Goal: Task Accomplishment & Management: Complete application form

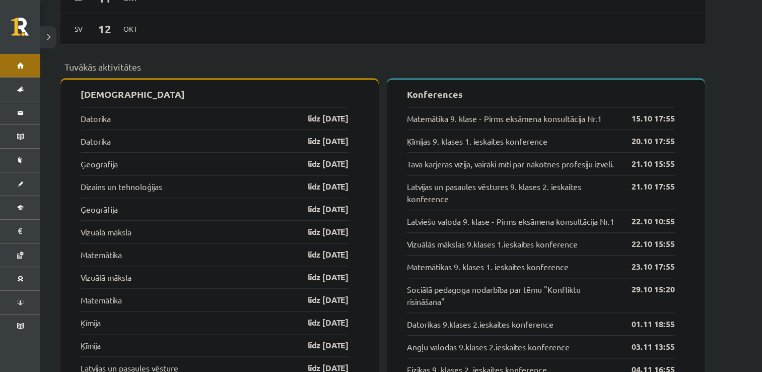
scroll to position [961, 0]
click at [313, 182] on link "līdz [DATE]" at bounding box center [319, 186] width 58 height 12
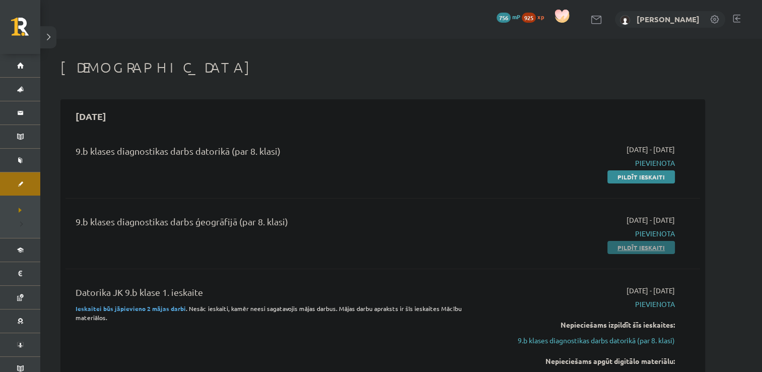
click at [649, 249] on link "Pildīt ieskaiti" at bounding box center [642, 247] width 68 height 13
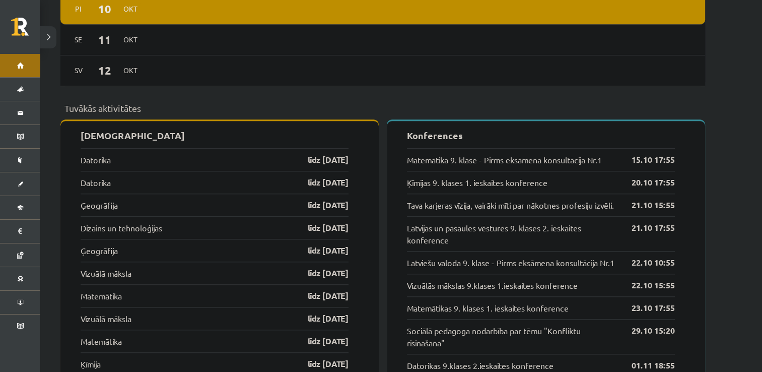
scroll to position [920, 0]
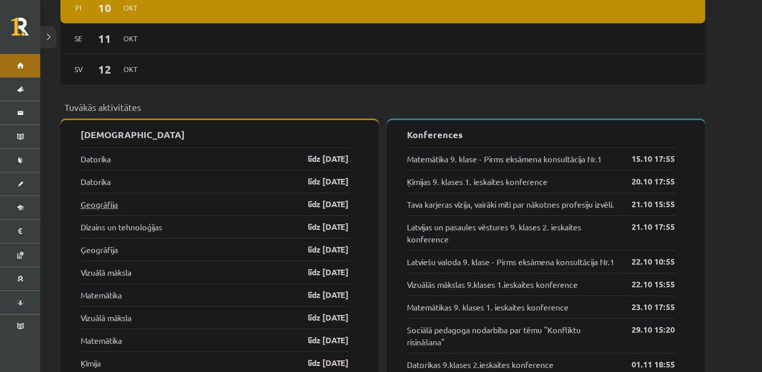
click at [91, 198] on link "Ģeogrāfija" at bounding box center [99, 204] width 37 height 12
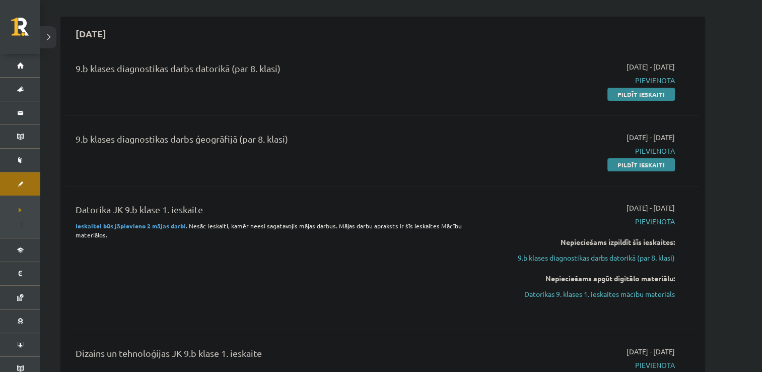
scroll to position [137, 0]
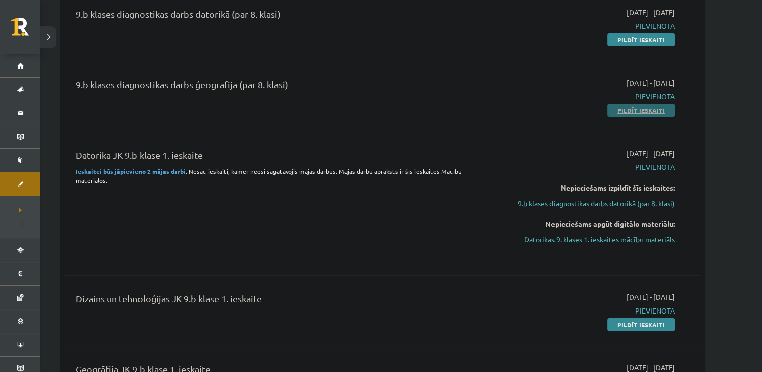
click at [621, 108] on link "Pildīt ieskaiti" at bounding box center [642, 110] width 68 height 13
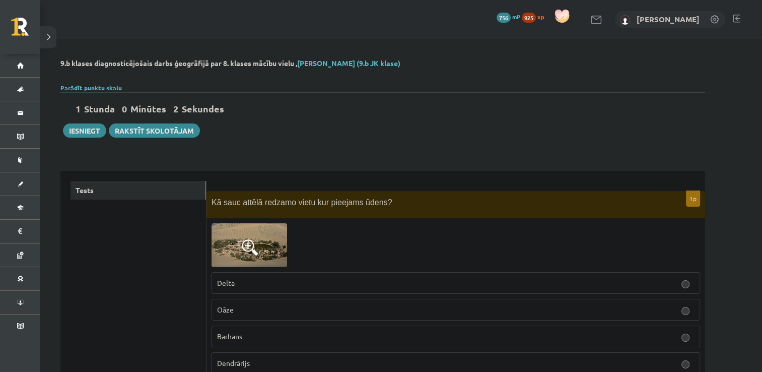
scroll to position [22, 0]
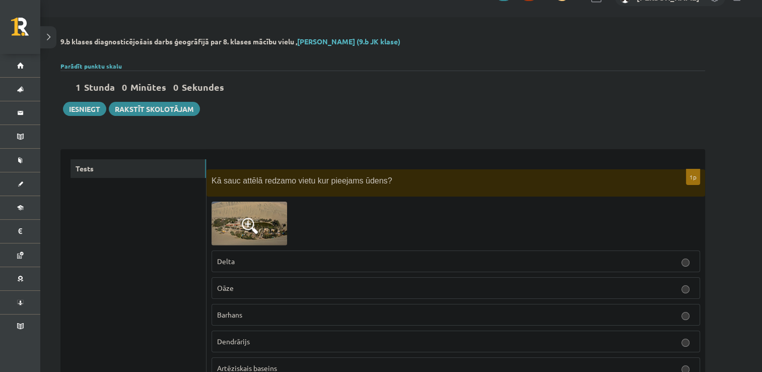
click at [249, 237] on img at bounding box center [250, 223] width 76 height 44
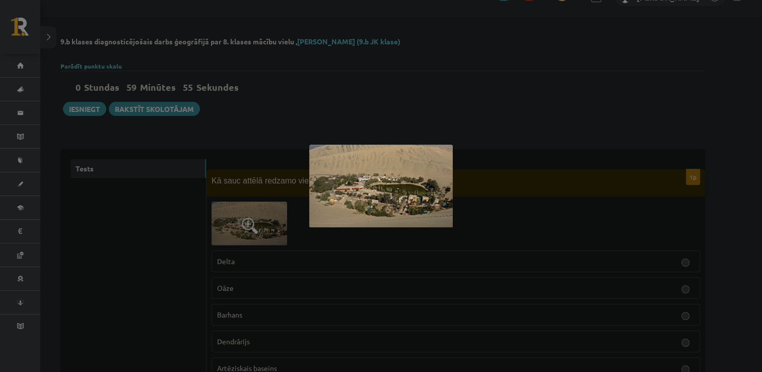
click at [518, 171] on div at bounding box center [381, 186] width 762 height 372
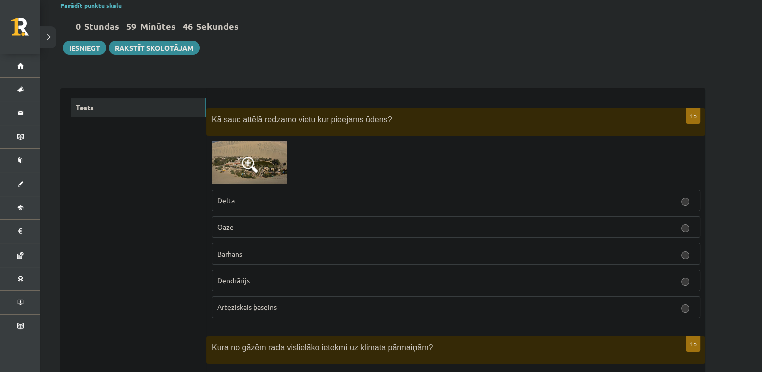
scroll to position [82, 0]
click at [273, 164] on img at bounding box center [250, 163] width 76 height 44
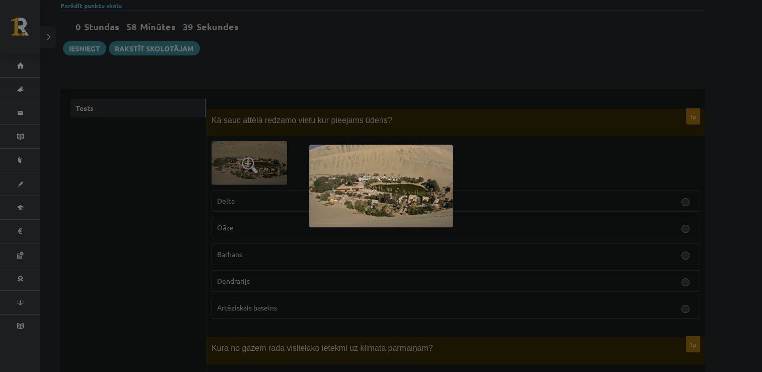
click at [159, 228] on div at bounding box center [381, 186] width 762 height 372
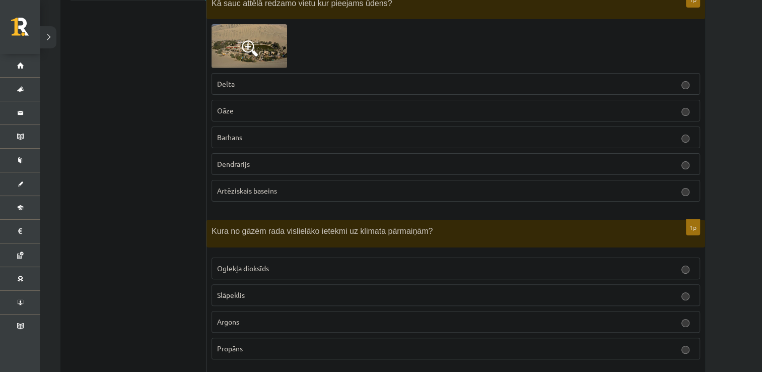
scroll to position [199, 0]
click at [444, 113] on p "Oāze" at bounding box center [456, 110] width 478 height 11
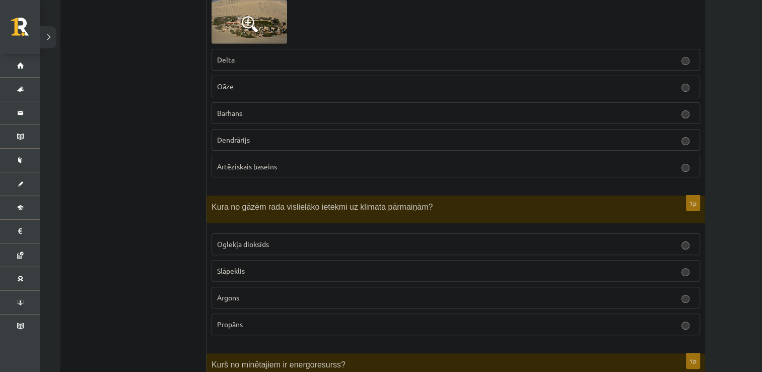
scroll to position [230, 0]
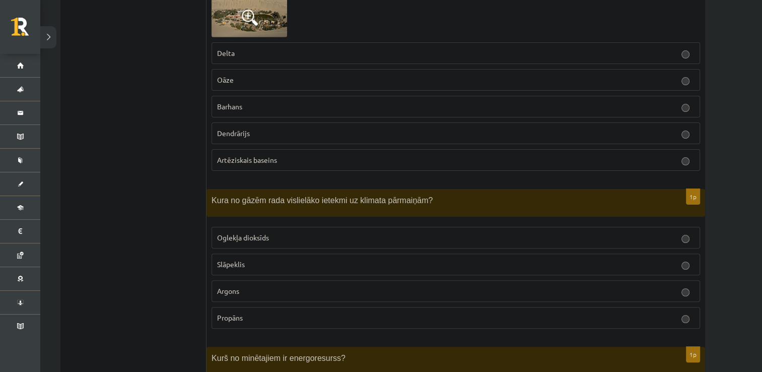
click at [268, 240] on p "Oglekļa dioksīds" at bounding box center [456, 237] width 478 height 11
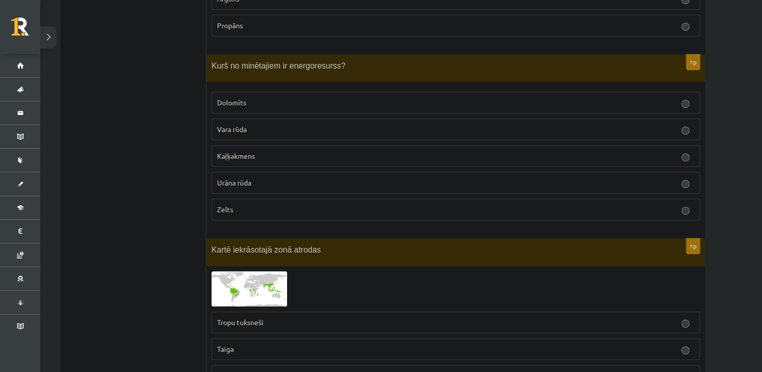
scroll to position [522, 0]
click at [254, 180] on p "Urāna rūda" at bounding box center [456, 182] width 478 height 11
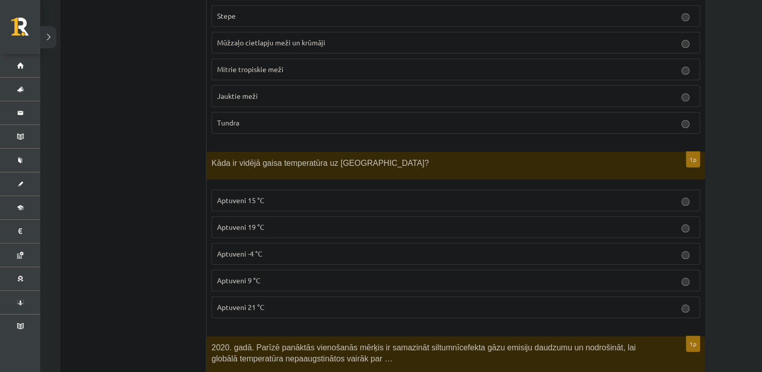
scroll to position [901, 0]
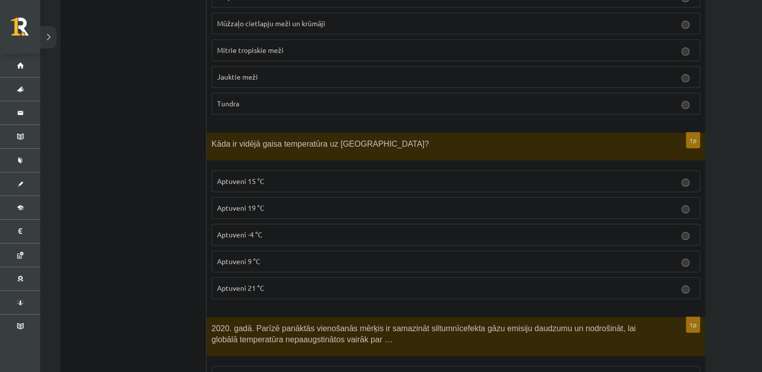
click at [220, 256] on span "Aptuveni 9 °C" at bounding box center [238, 260] width 43 height 9
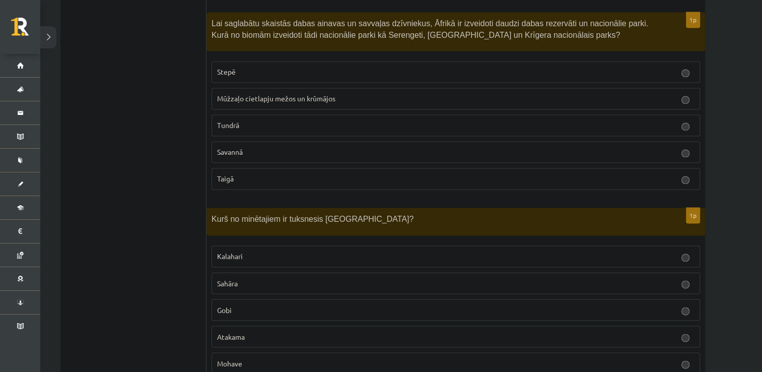
scroll to position [1642, 0]
click at [247, 147] on p "Savannā" at bounding box center [456, 152] width 478 height 11
click at [222, 299] on label "Gobi" at bounding box center [456, 310] width 489 height 22
click at [271, 305] on p "Gobi" at bounding box center [456, 309] width 478 height 11
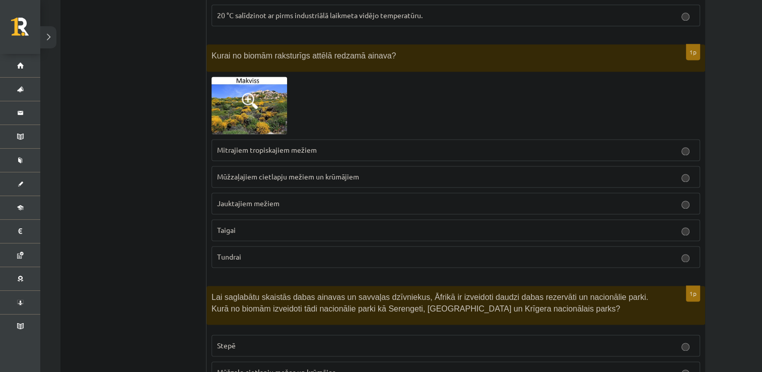
scroll to position [1370, 0]
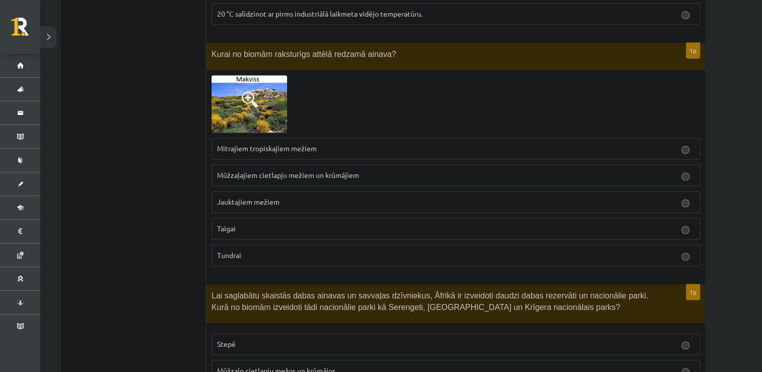
click at [353, 172] on p "Mūžzaļajiem cietlapju mežiem un krūmājiem" at bounding box center [456, 175] width 478 height 11
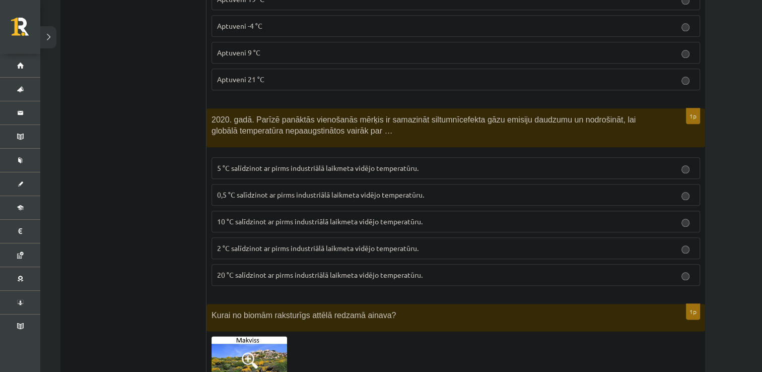
scroll to position [1119, 0]
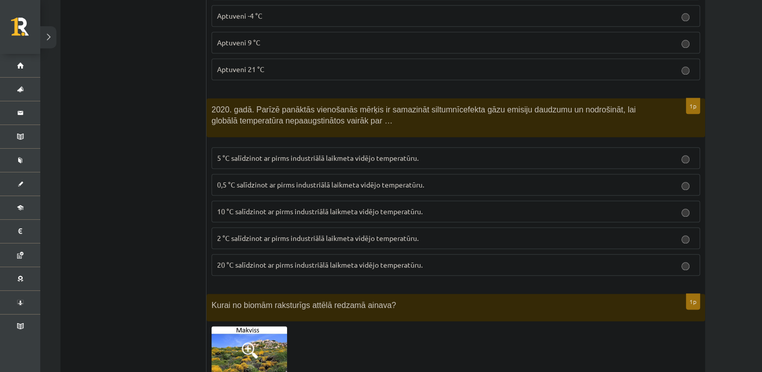
click at [283, 233] on span "2 °C salīdzinot ar pirms industriālā laikmeta vidējo temperatūru." at bounding box center [317, 237] width 201 height 9
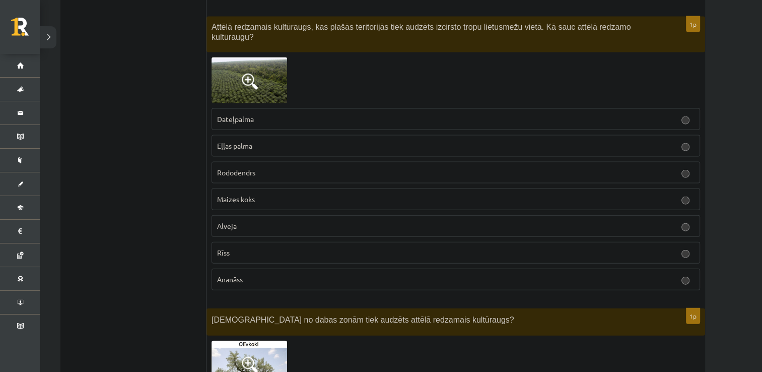
scroll to position [2174, 0]
click at [261, 65] on img at bounding box center [250, 80] width 76 height 45
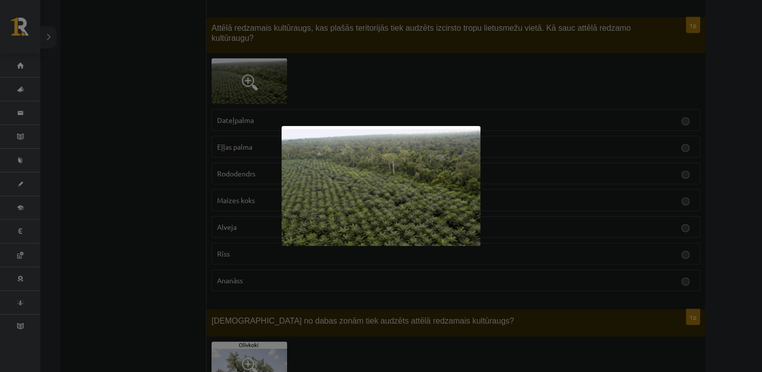
click at [193, 146] on div at bounding box center [381, 186] width 762 height 372
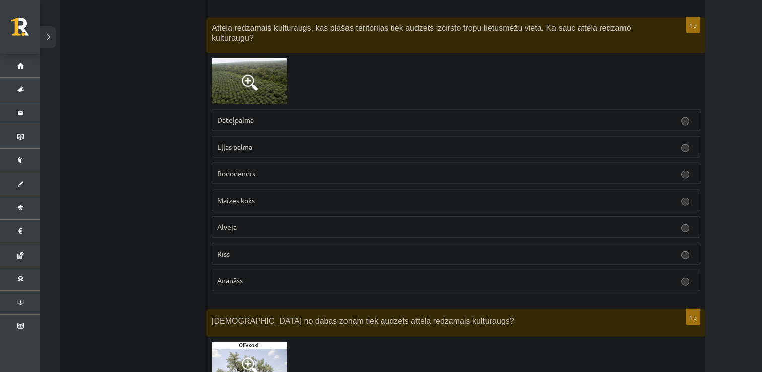
click at [270, 58] on img at bounding box center [250, 80] width 76 height 45
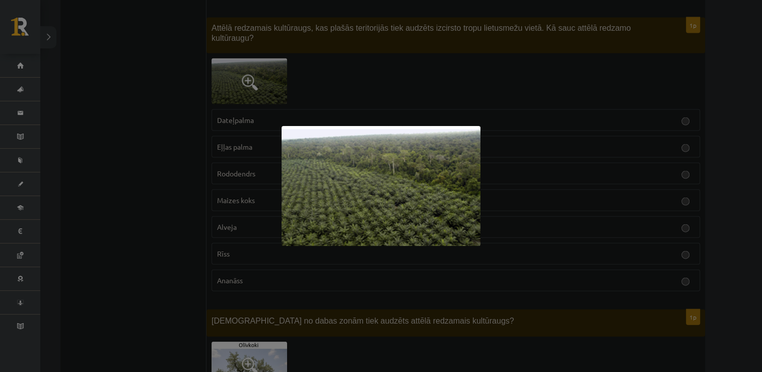
click at [154, 167] on div at bounding box center [381, 186] width 762 height 372
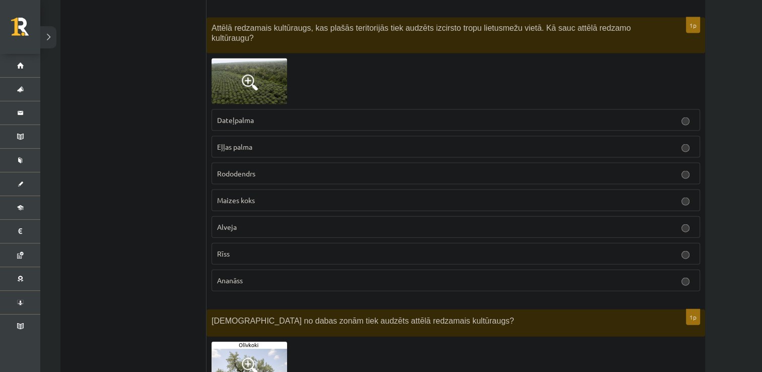
click at [261, 69] on img at bounding box center [250, 80] width 76 height 45
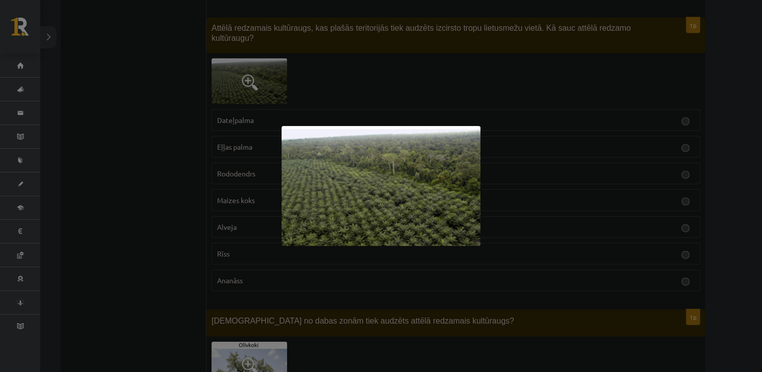
click at [257, 88] on div at bounding box center [381, 186] width 762 height 372
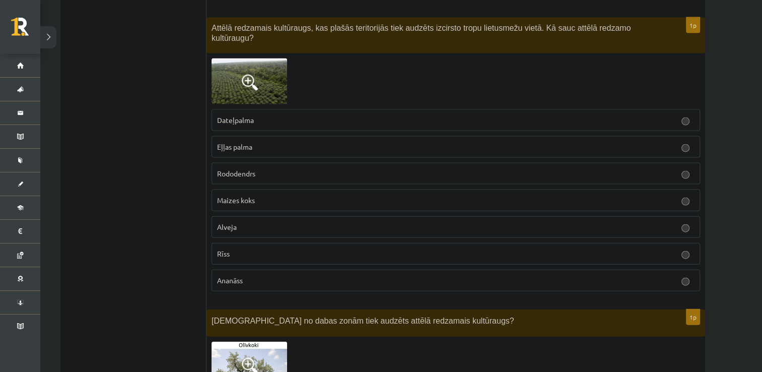
click at [238, 115] on span "Dateļpalma" at bounding box center [235, 119] width 37 height 9
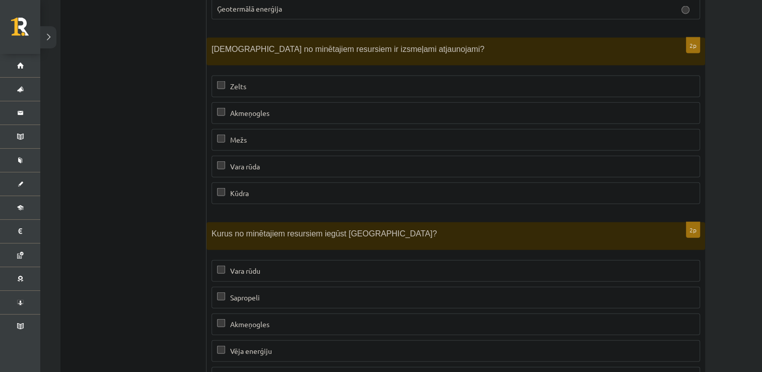
scroll to position [6097, 0]
click at [284, 133] on p "Mežs" at bounding box center [456, 138] width 478 height 11
click at [285, 186] on p "Kūdra" at bounding box center [456, 191] width 478 height 11
click at [248, 291] on span "Sapropeli" at bounding box center [245, 295] width 30 height 9
click at [279, 344] on p "Vēja enerģiju" at bounding box center [456, 349] width 478 height 11
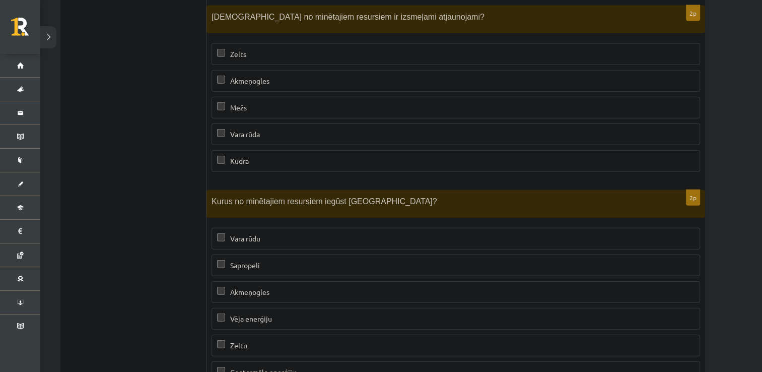
scroll to position [6129, 0]
click at [300, 365] on p "Ģeotermālo enerģiju" at bounding box center [456, 370] width 478 height 11
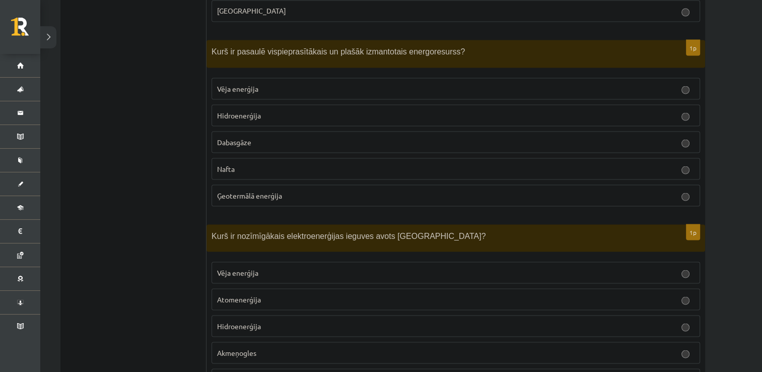
scroll to position [5700, 0]
click at [292, 162] on p "Nafta" at bounding box center [456, 167] width 478 height 11
click at [248, 319] on span "Hidroenerģija" at bounding box center [239, 323] width 44 height 9
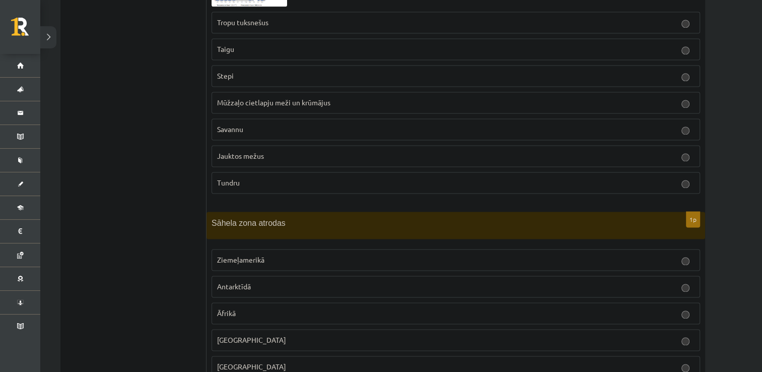
scroll to position [5342, 0]
click at [277, 309] on p "Āfrikā" at bounding box center [456, 314] width 478 height 11
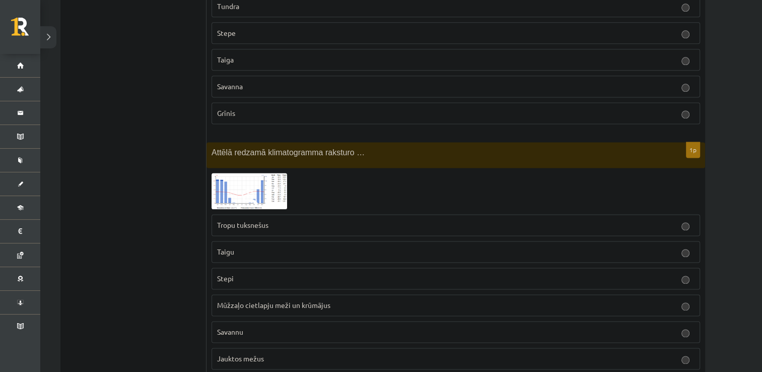
scroll to position [5140, 0]
click at [238, 173] on img at bounding box center [250, 191] width 76 height 36
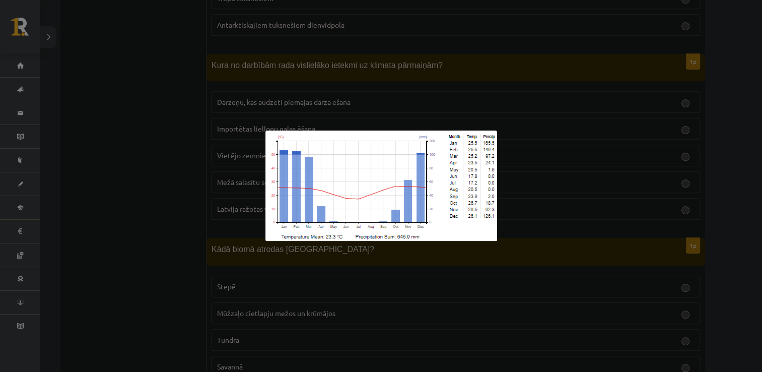
scroll to position [4374, 0]
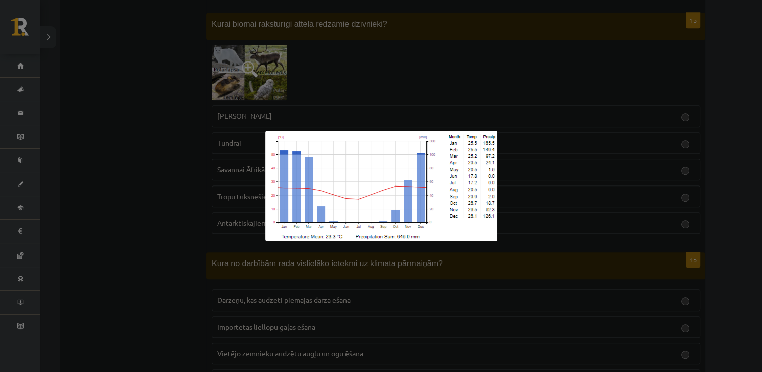
click at [137, 177] on div at bounding box center [381, 186] width 762 height 372
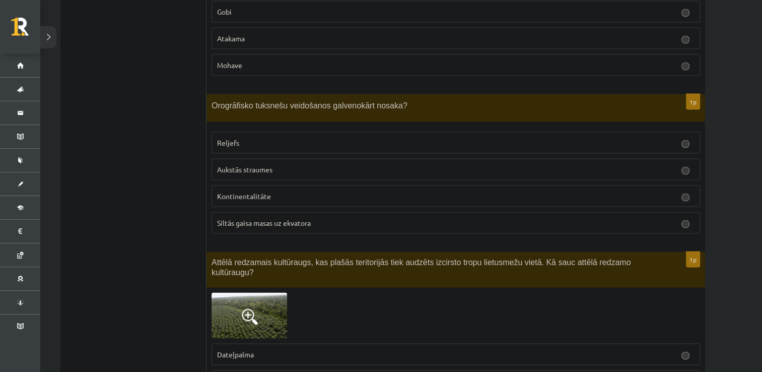
scroll to position [2005, 0]
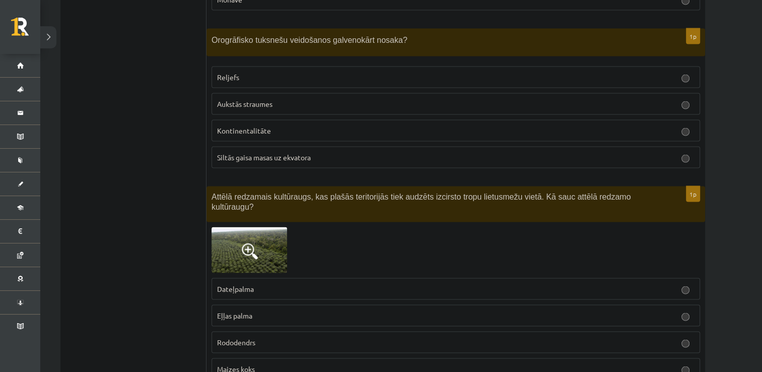
click at [320, 66] on label "Reljefs" at bounding box center [456, 77] width 489 height 22
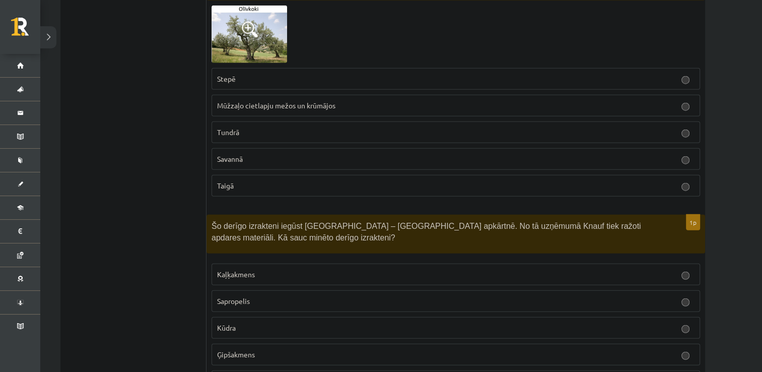
scroll to position [2509, 0]
click at [257, 350] on p "Ģipšakmens" at bounding box center [456, 355] width 478 height 11
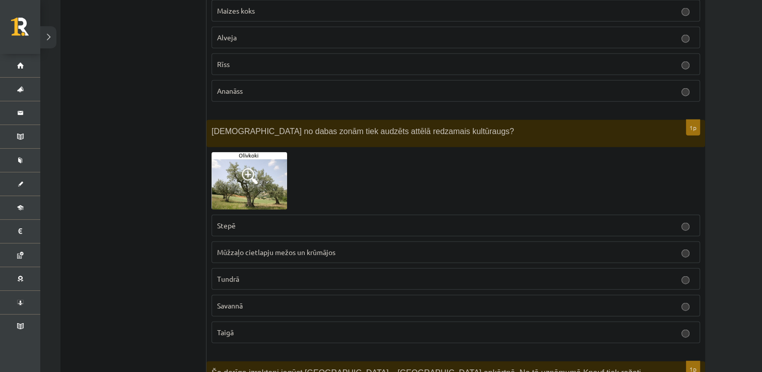
scroll to position [2365, 0]
click at [244, 165] on img at bounding box center [250, 179] width 76 height 57
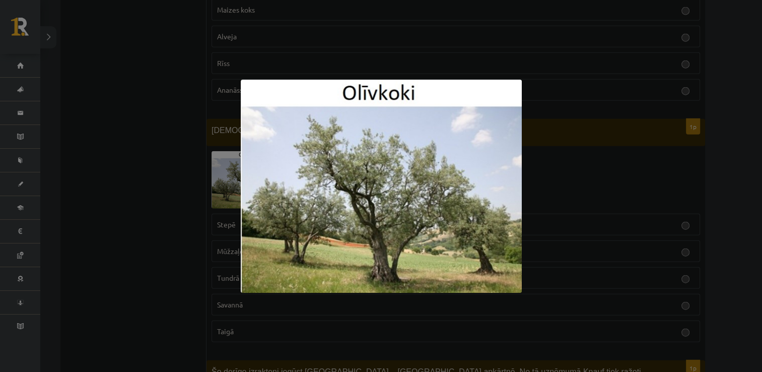
click at [177, 172] on div at bounding box center [381, 186] width 762 height 372
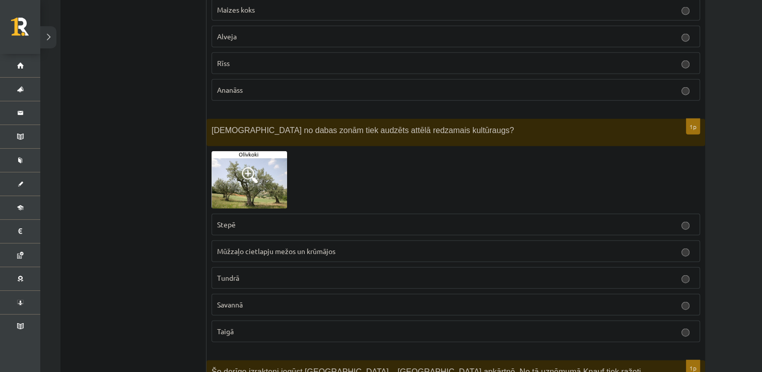
click at [312, 246] on span "Mūžzaļo cietlapju mežos un krūmājos" at bounding box center [276, 250] width 118 height 9
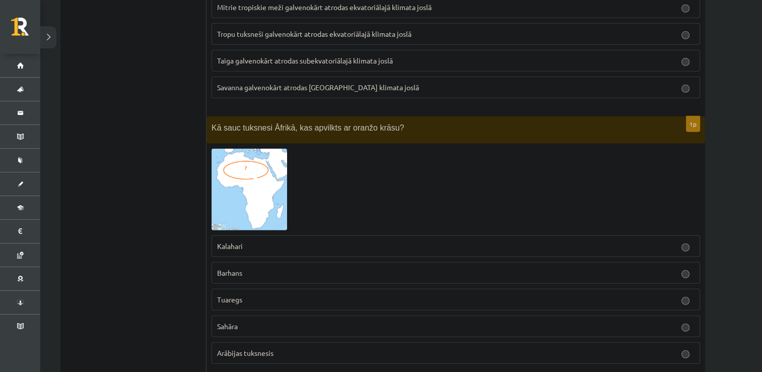
scroll to position [2961, 0]
click at [349, 321] on p "Sahāra" at bounding box center [456, 326] width 478 height 11
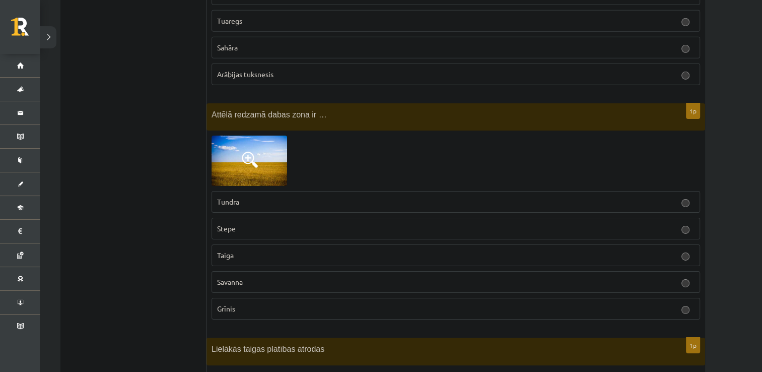
scroll to position [3242, 0]
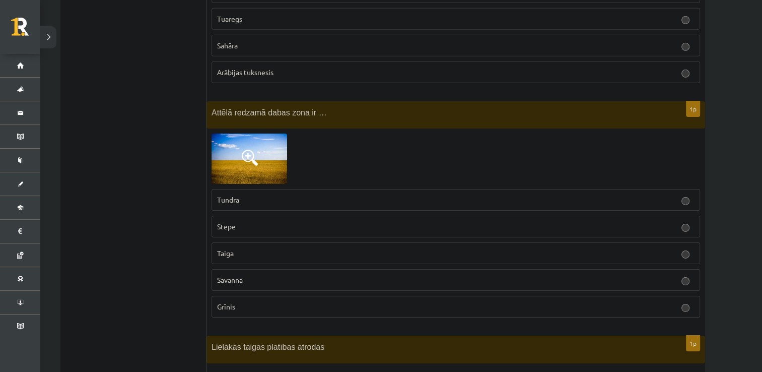
click at [282, 133] on img at bounding box center [250, 158] width 76 height 50
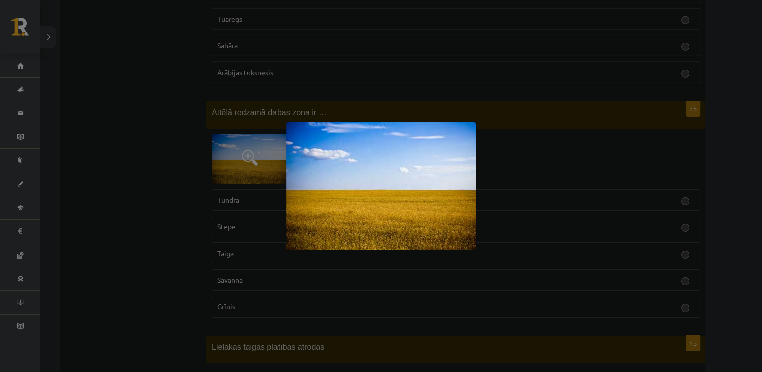
click at [145, 161] on div at bounding box center [381, 186] width 762 height 372
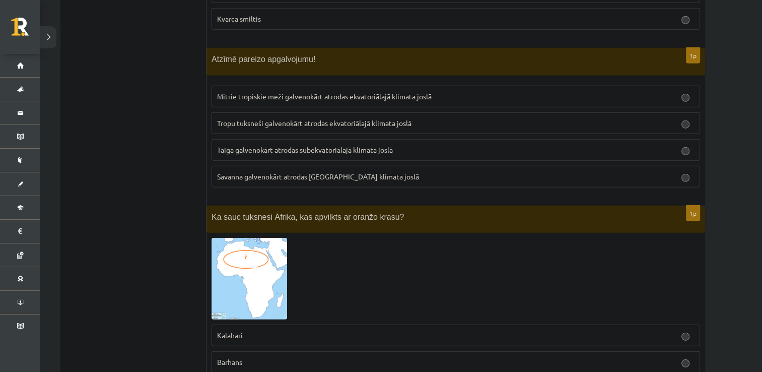
scroll to position [2861, 0]
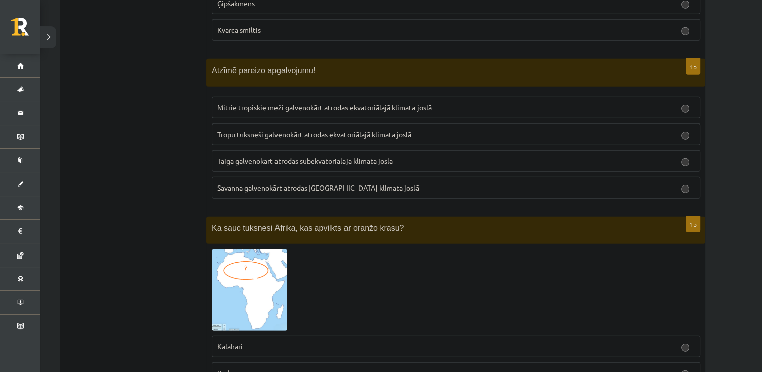
click at [285, 97] on label "Mitrie tropiskie meži galvenokārt atrodas ekvatoriālajā klimata joslā" at bounding box center [456, 108] width 489 height 22
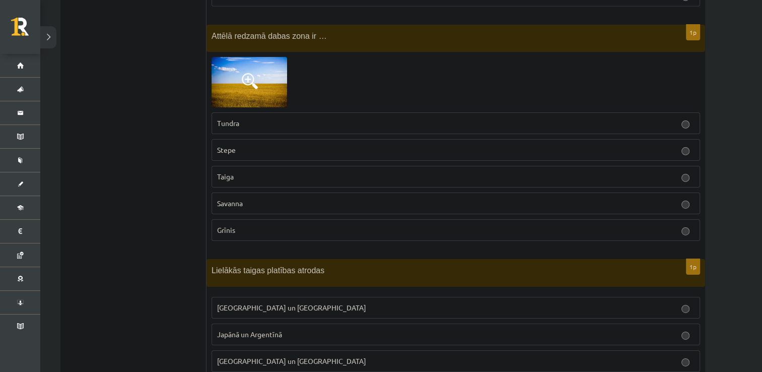
scroll to position [3317, 0]
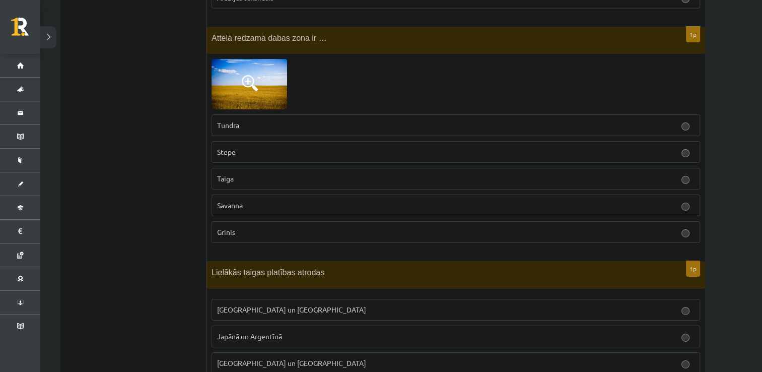
click at [279, 304] on p "Krievijā un Kanādā" at bounding box center [456, 309] width 478 height 11
click at [238, 141] on label "Stepe" at bounding box center [456, 152] width 489 height 22
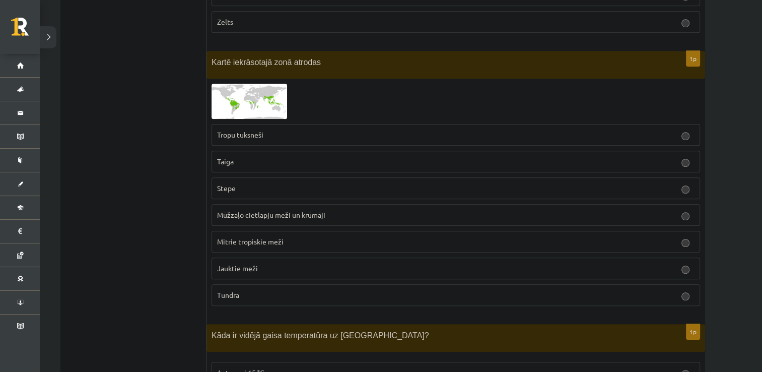
scroll to position [709, 0]
click at [268, 241] on p "Mitrie tropiskie meži" at bounding box center [456, 241] width 478 height 11
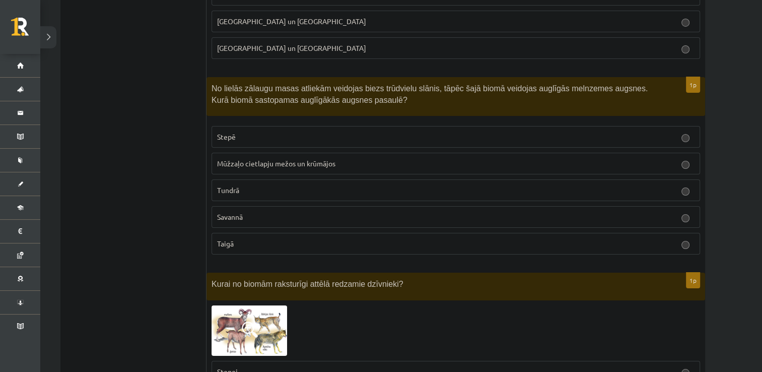
scroll to position [3657, 0]
click at [232, 127] on label "Stepē" at bounding box center [456, 138] width 489 height 22
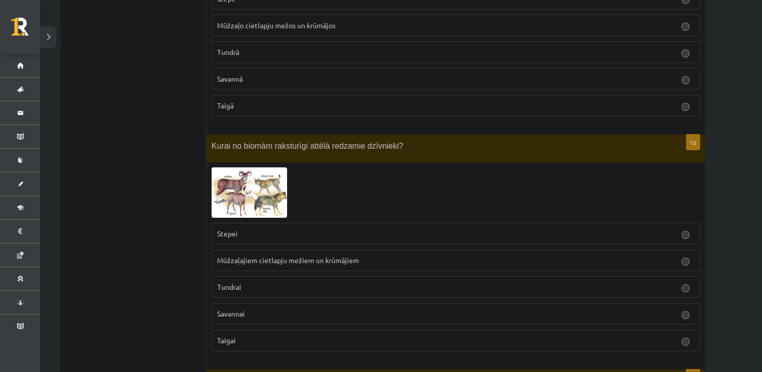
scroll to position [3797, 0]
click at [282, 307] on p "Savannai" at bounding box center [456, 312] width 478 height 11
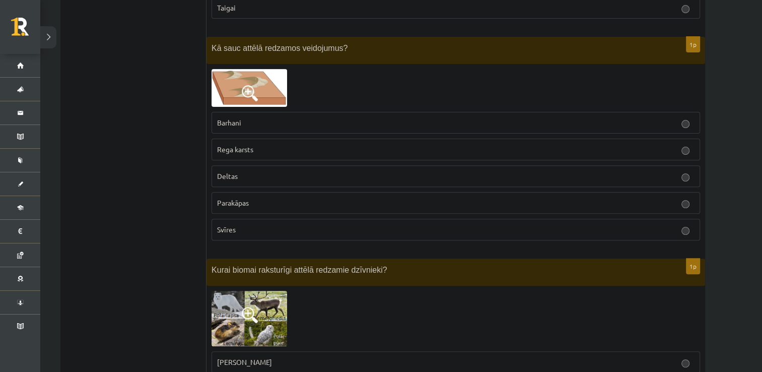
scroll to position [4127, 0]
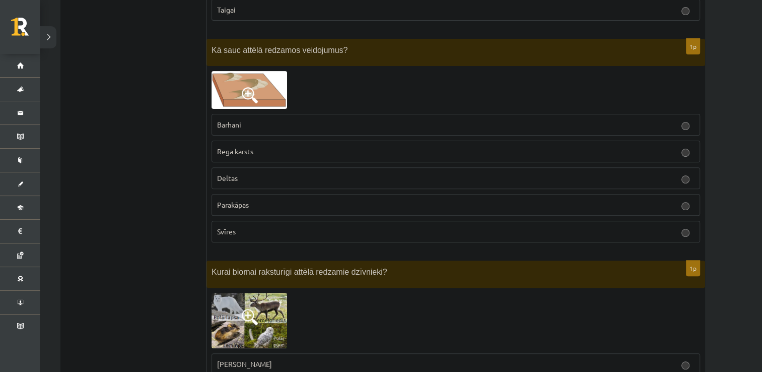
click at [293, 114] on label "Barhani" at bounding box center [456, 125] width 489 height 22
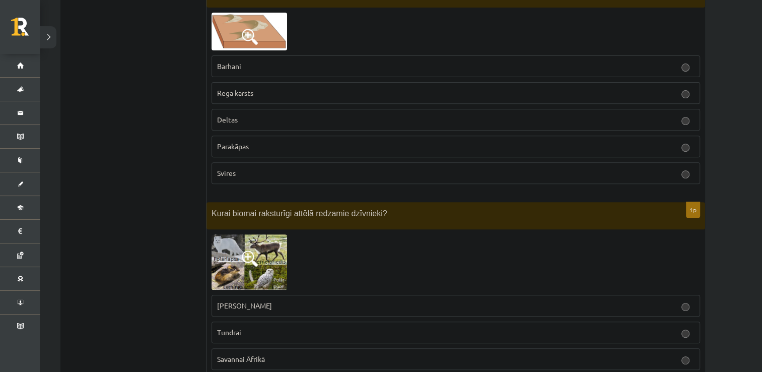
scroll to position [4188, 0]
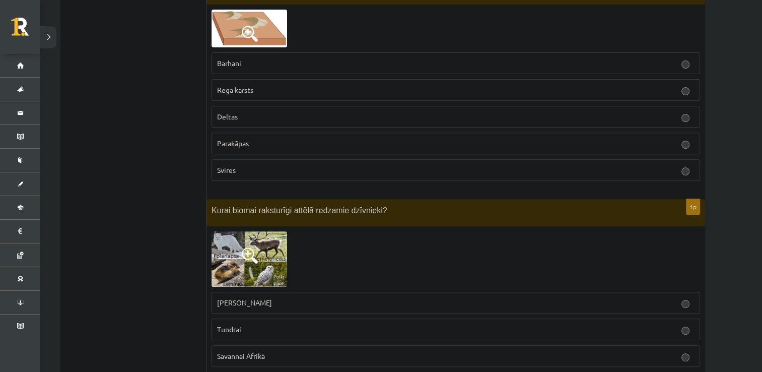
click at [298, 318] on label "Tundrai" at bounding box center [456, 329] width 489 height 22
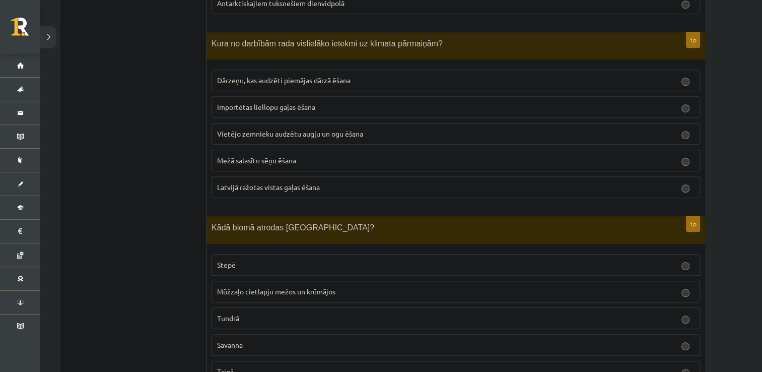
scroll to position [4595, 0]
click at [330, 95] on label "Importētas liellopu gaļas ēšana" at bounding box center [456, 106] width 489 height 22
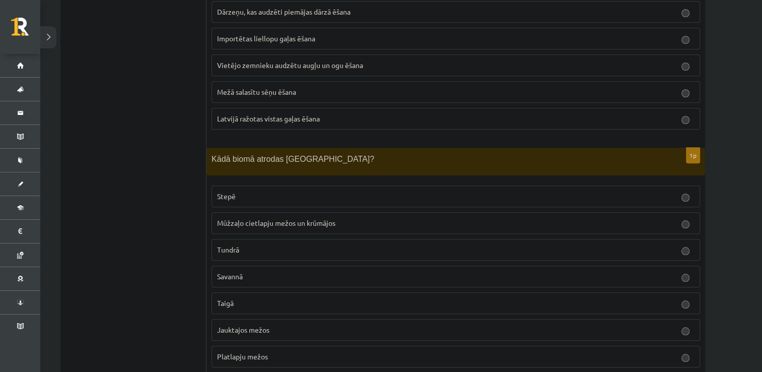
scroll to position [4663, 0]
click at [260, 292] on label "Taigā" at bounding box center [456, 303] width 489 height 22
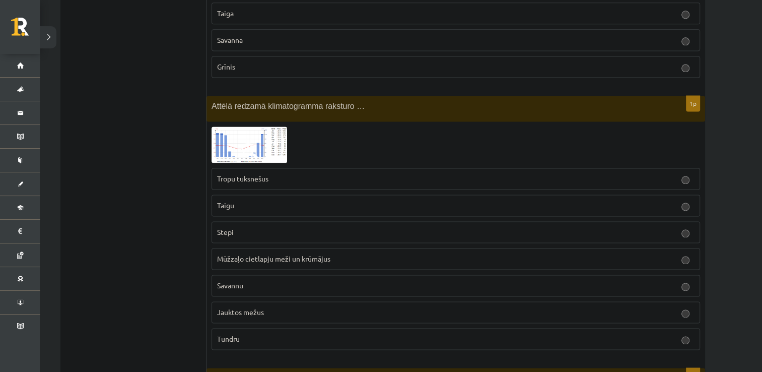
scroll to position [5186, 0]
click at [278, 127] on img at bounding box center [250, 145] width 76 height 36
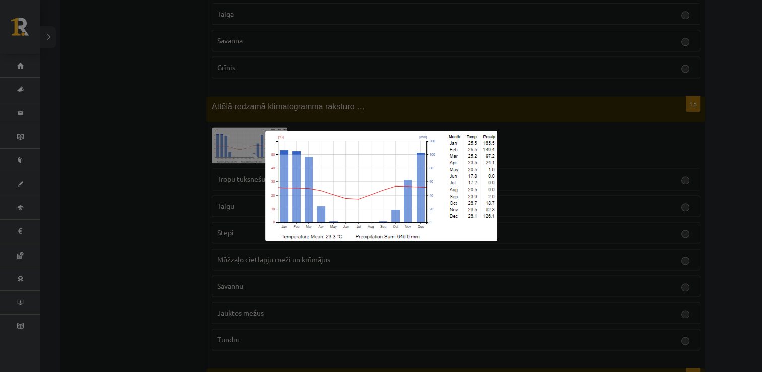
click at [183, 155] on div at bounding box center [381, 186] width 762 height 372
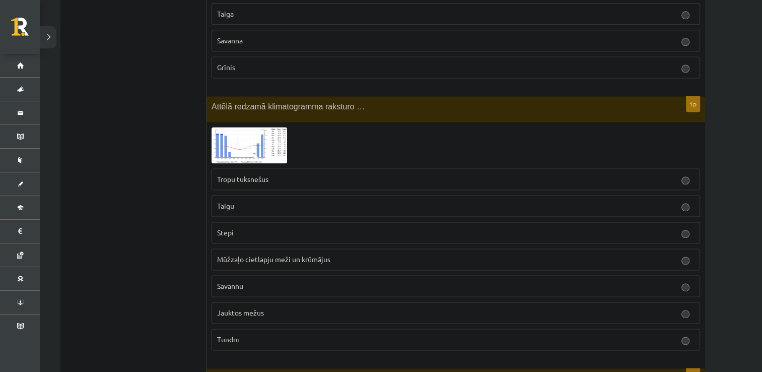
click at [251, 308] on span "Jauktos mežus" at bounding box center [240, 312] width 47 height 9
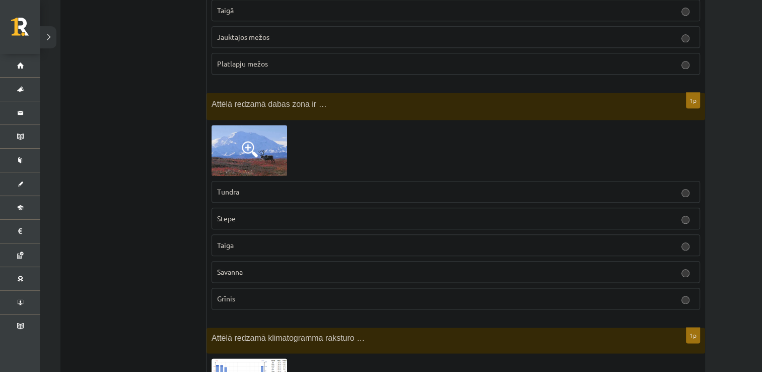
scroll to position [4955, 0]
click at [244, 294] on p "Grīnis" at bounding box center [456, 299] width 478 height 11
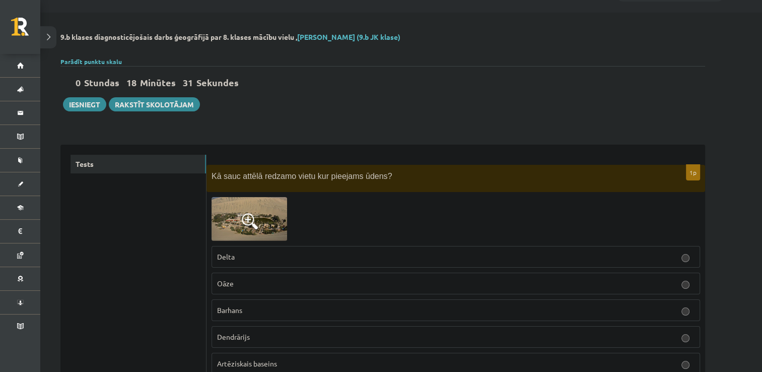
scroll to position [0, 0]
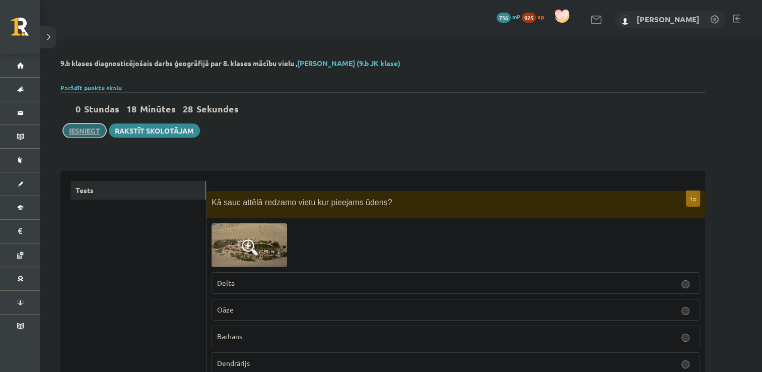
click at [81, 125] on button "Iesniegt" at bounding box center [84, 130] width 43 height 14
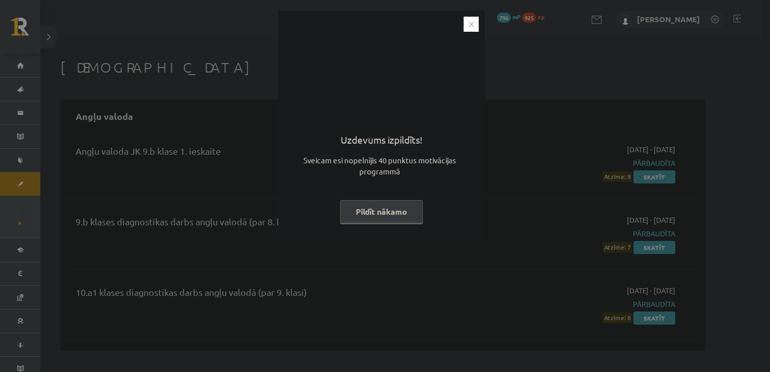
click at [377, 207] on button "Pildīt nākamo" at bounding box center [381, 211] width 83 height 23
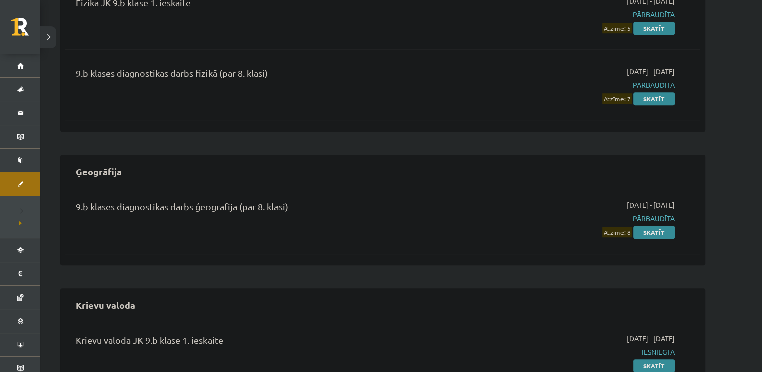
scroll to position [779, 0]
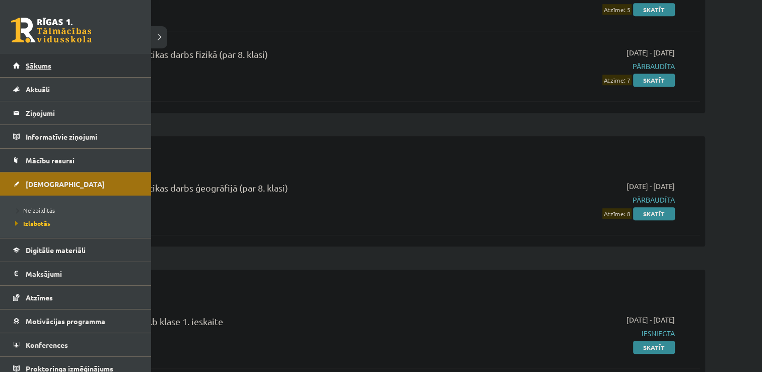
click at [26, 68] on span "Sākums" at bounding box center [39, 65] width 26 height 9
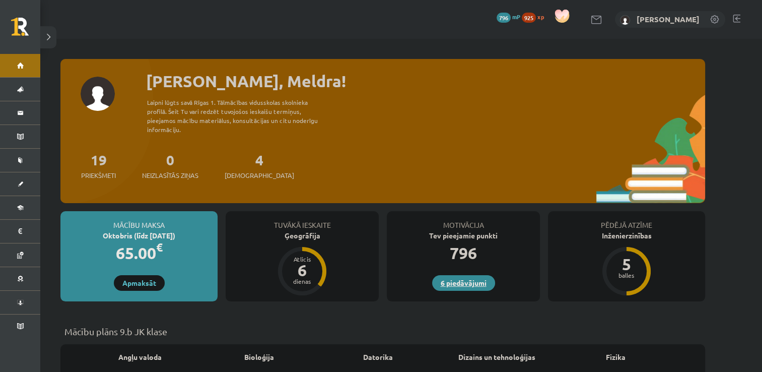
click at [457, 275] on link "6 piedāvājumi" at bounding box center [463, 283] width 63 height 16
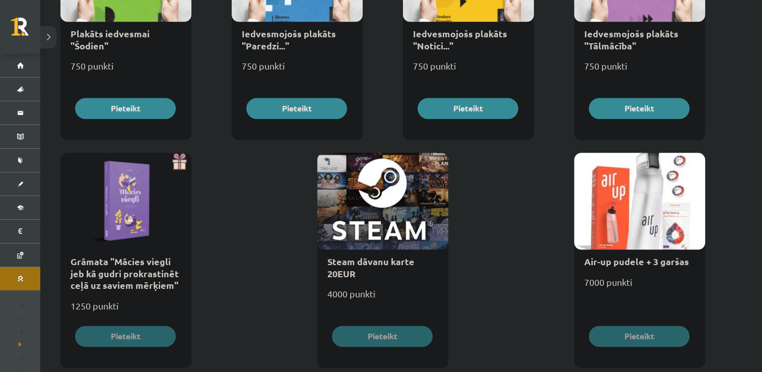
scroll to position [1176, 0]
